Goal: Information Seeking & Learning: Learn about a topic

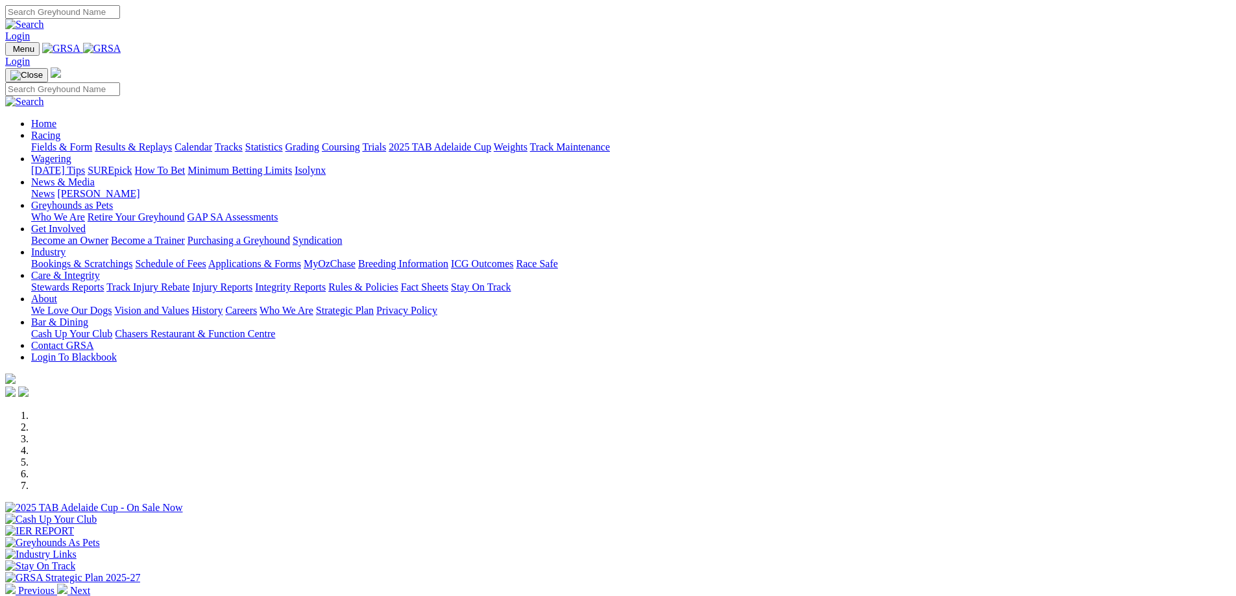
click at [60, 130] on link "Racing" at bounding box center [45, 135] width 29 height 11
click at [212, 141] on link "Calendar" at bounding box center [193, 146] width 38 height 11
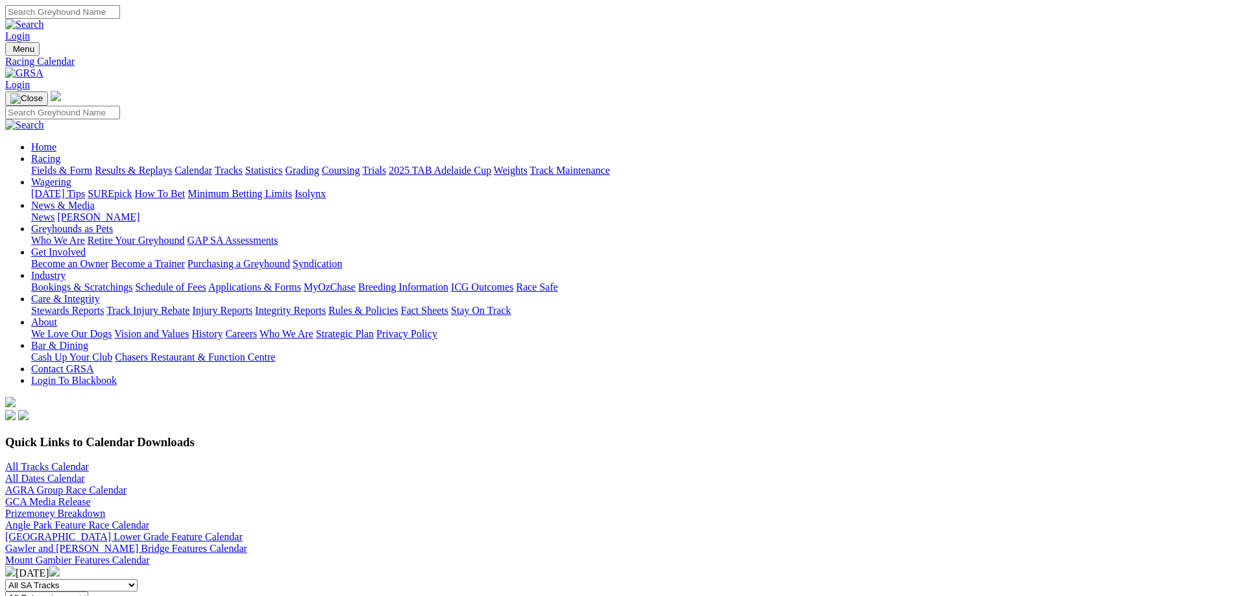
click at [89, 461] on link "All Tracks Calendar" at bounding box center [47, 466] width 84 height 11
click at [247, 543] on link "Gawler and [PERSON_NAME] Bridge Features Calendar" at bounding box center [126, 548] width 242 height 11
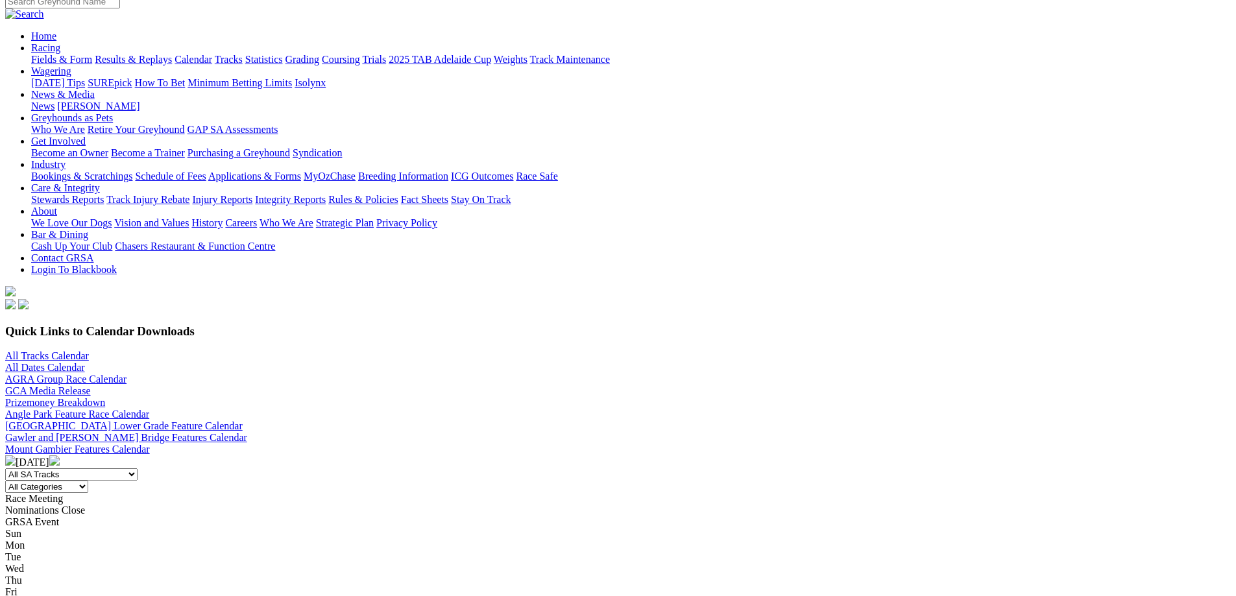
scroll to position [86, 0]
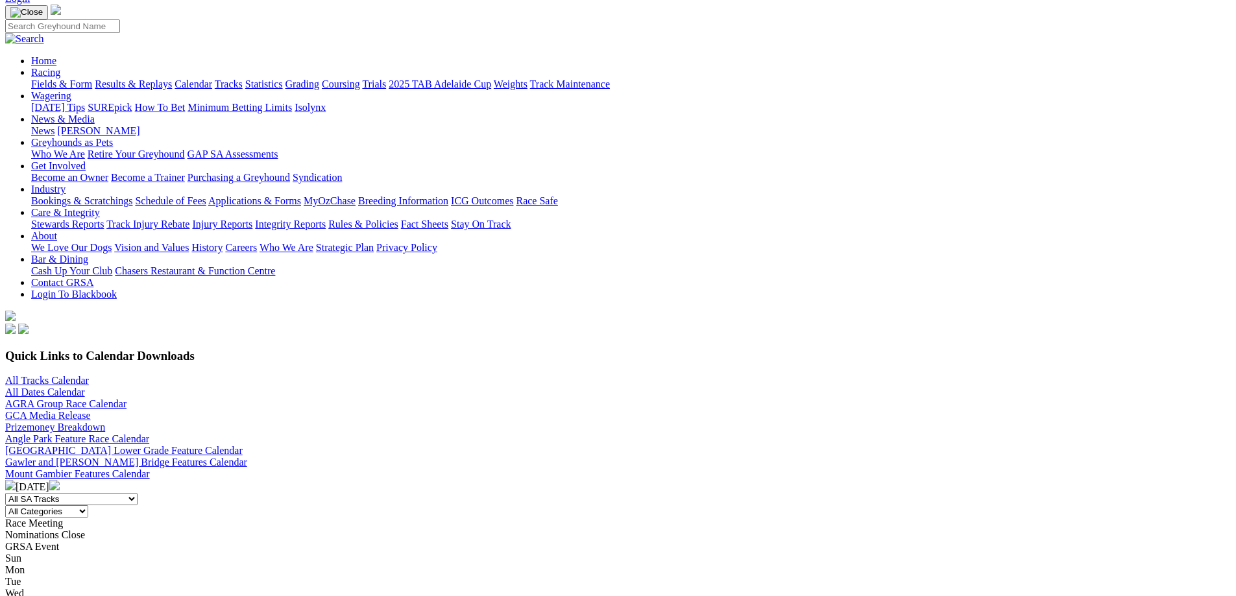
click at [60, 480] on img at bounding box center [54, 485] width 10 height 10
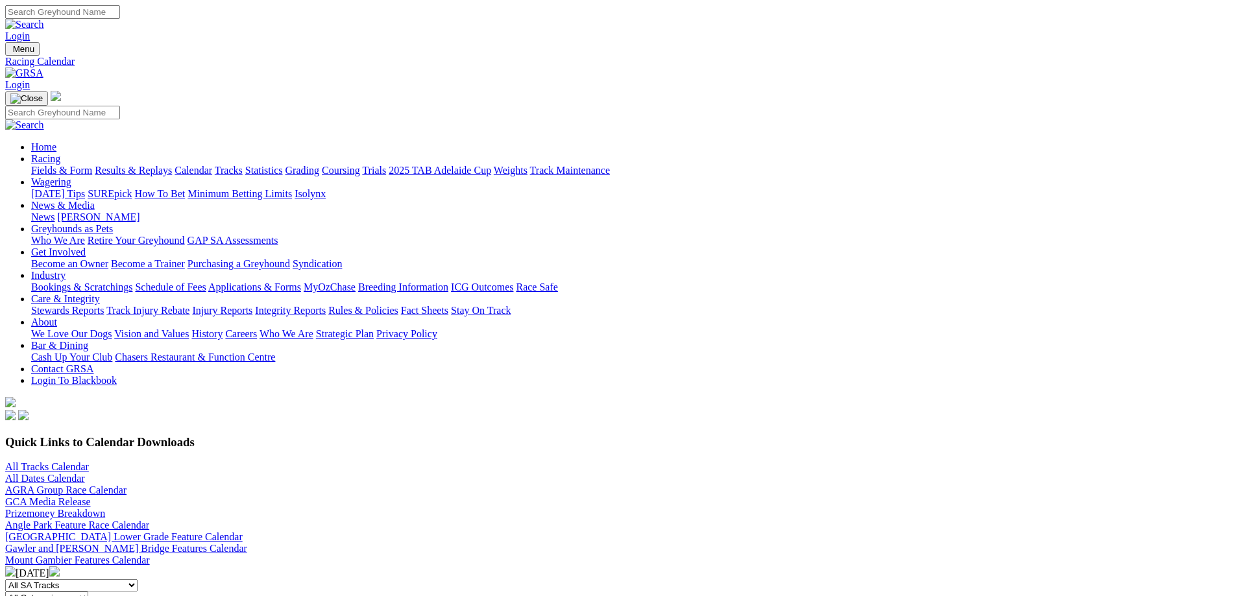
click at [16, 566] on img at bounding box center [10, 571] width 10 height 10
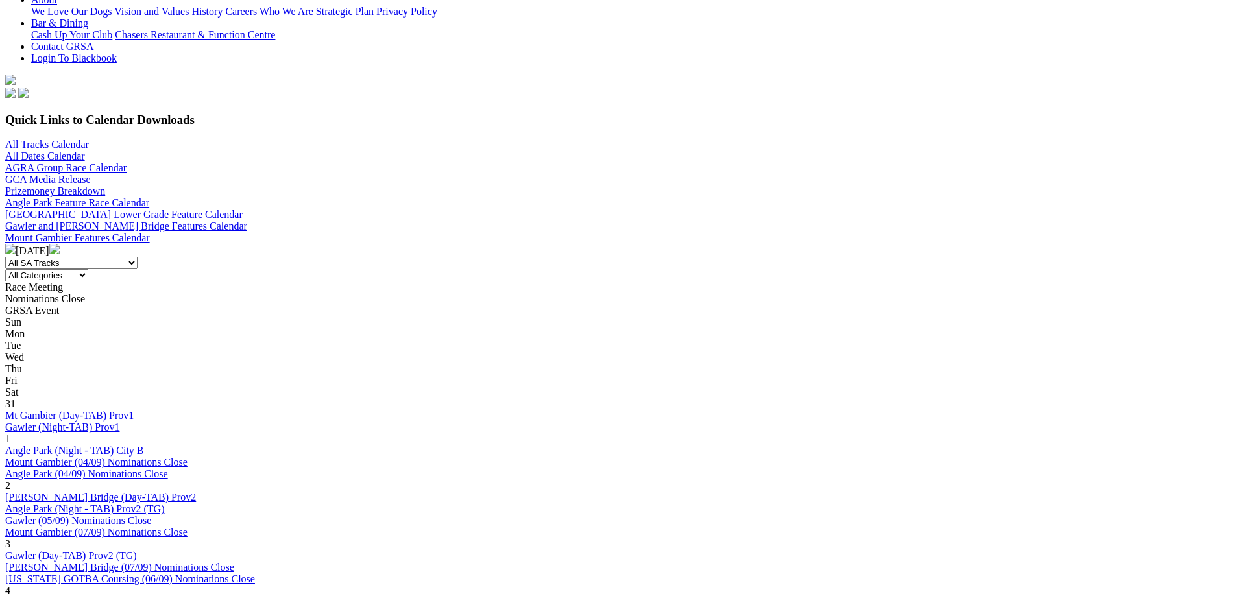
scroll to position [346, 0]
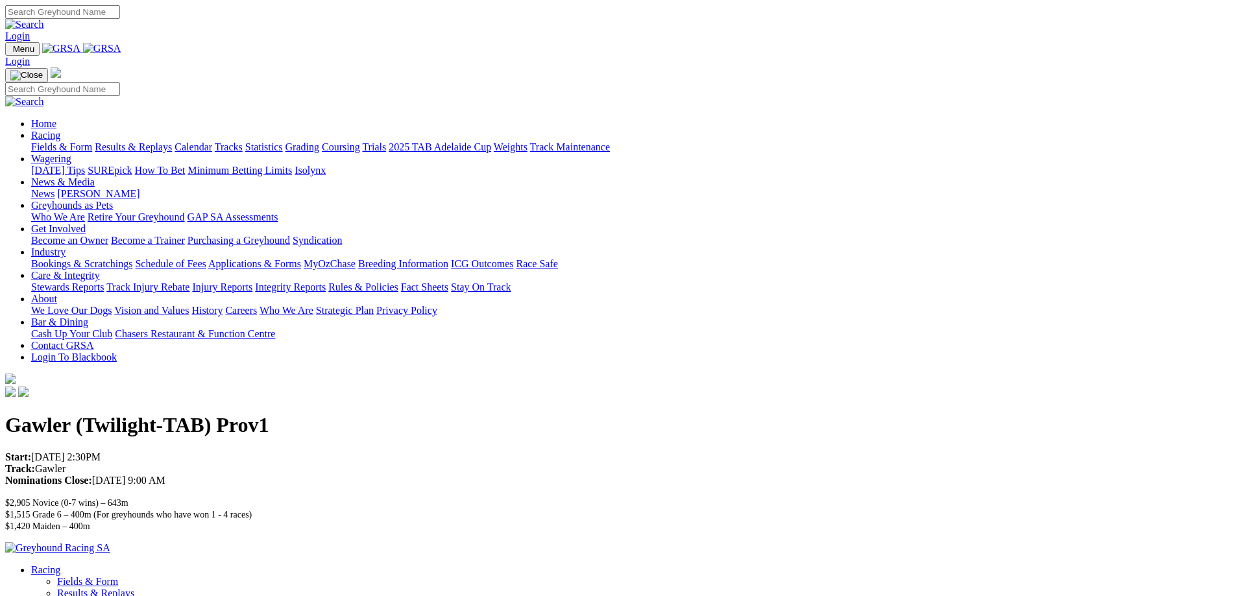
click at [121, 54] on link at bounding box center [102, 48] width 38 height 11
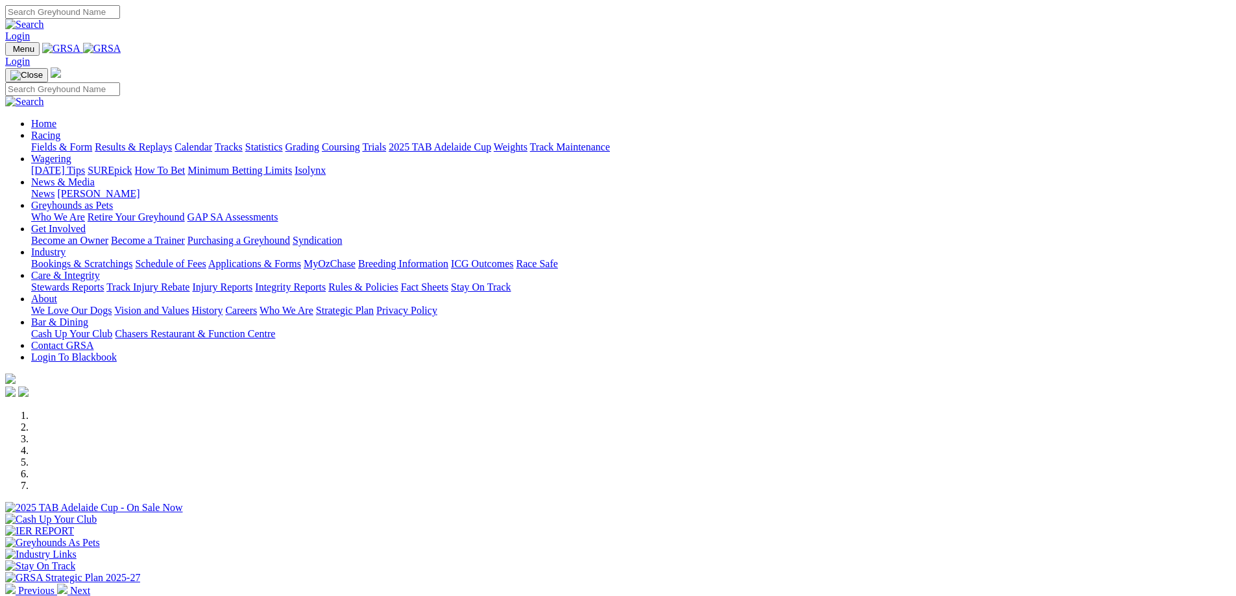
click at [120, 17] on input "Search" at bounding box center [62, 12] width 115 height 14
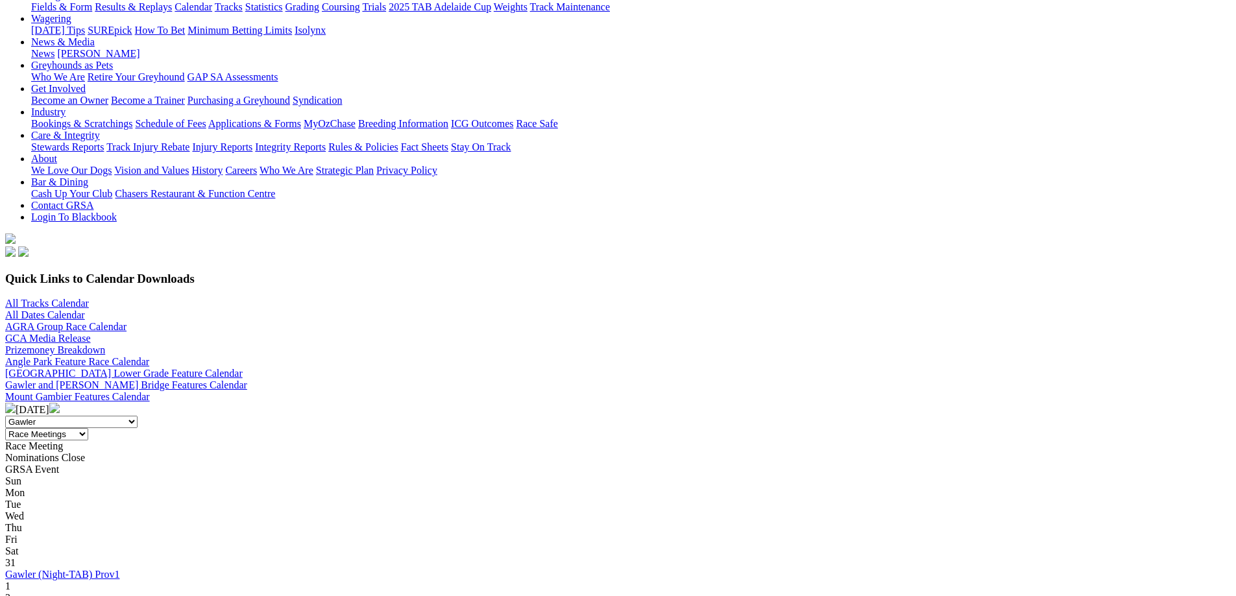
scroll to position [173, 0]
